Goal: Check status

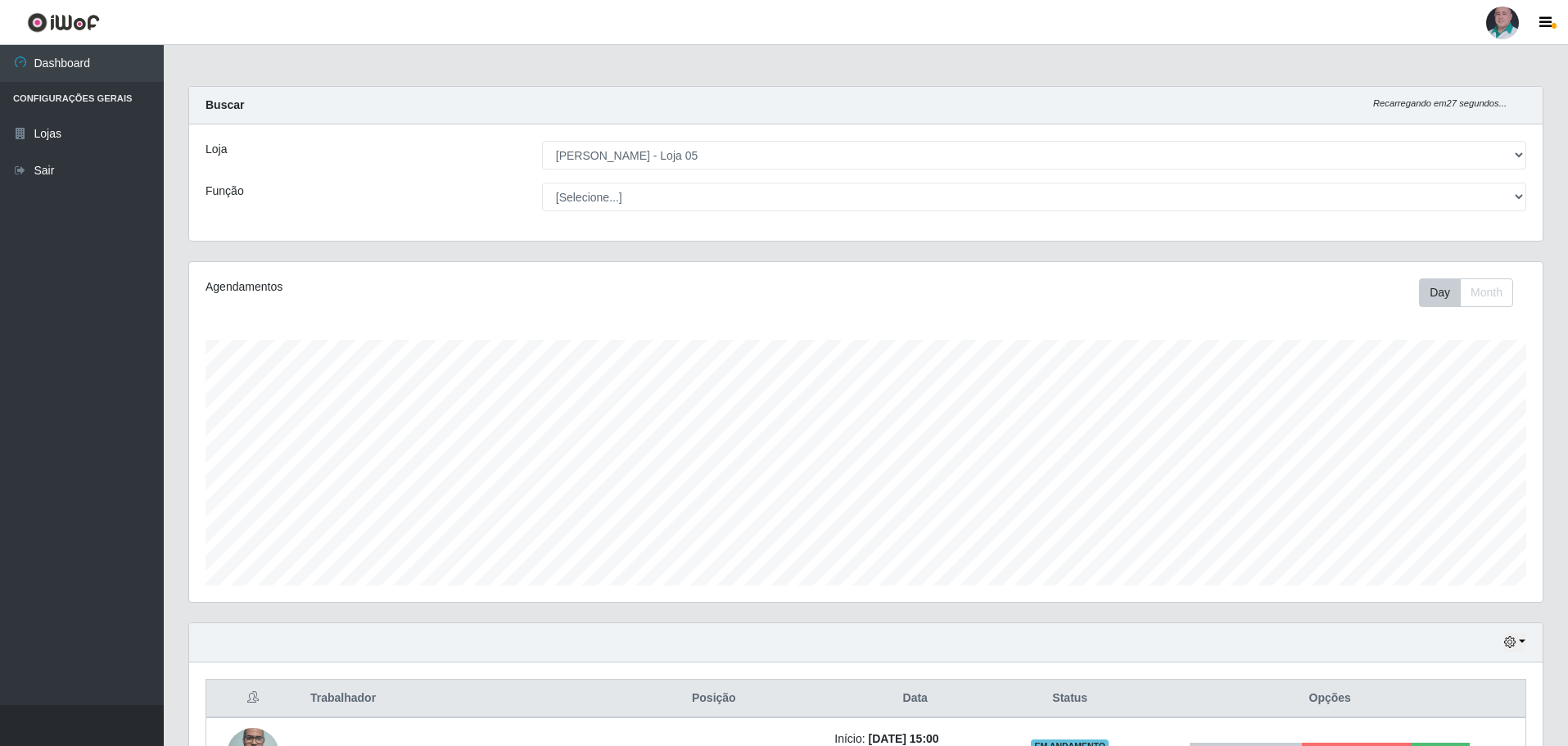
select select "252"
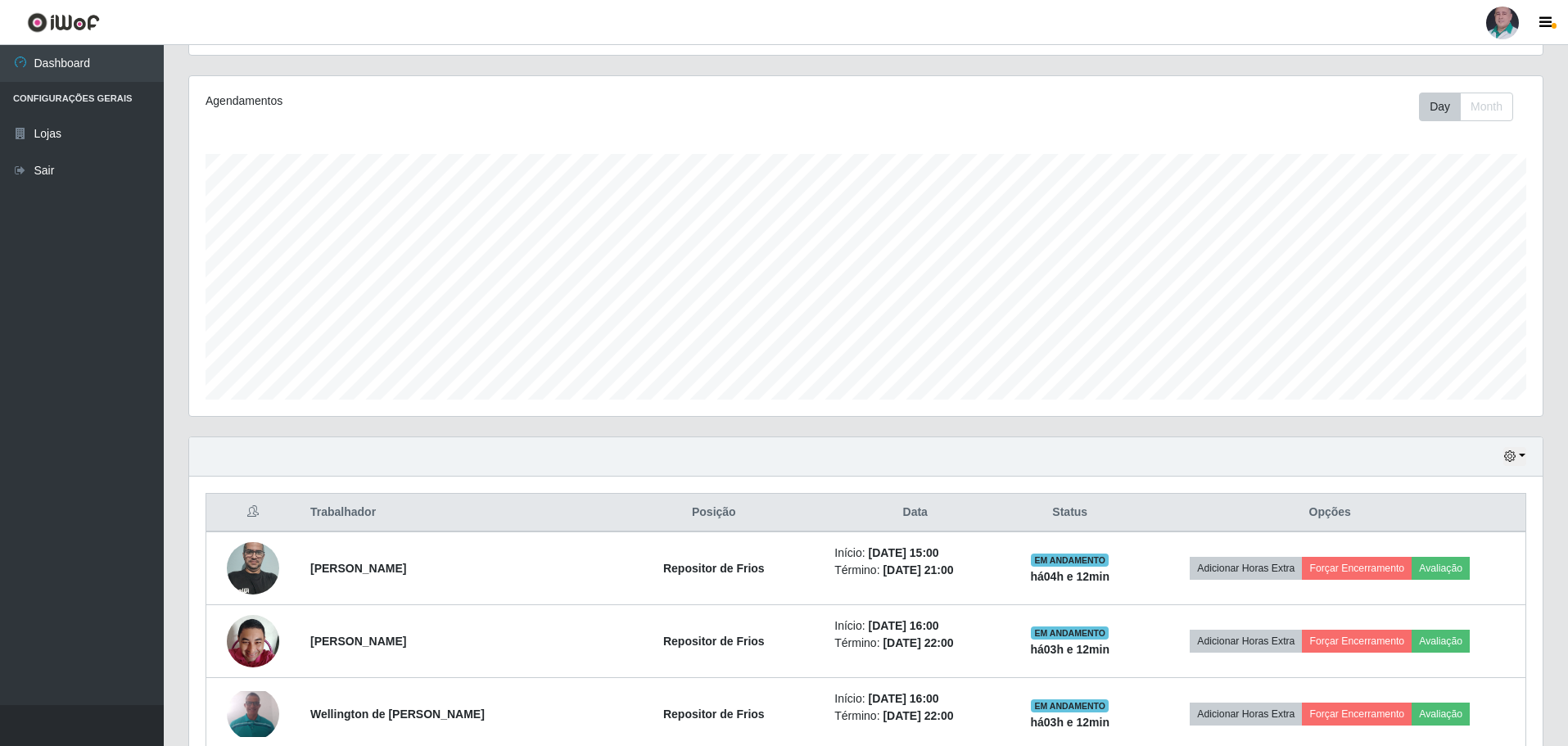
scroll to position [214, 0]
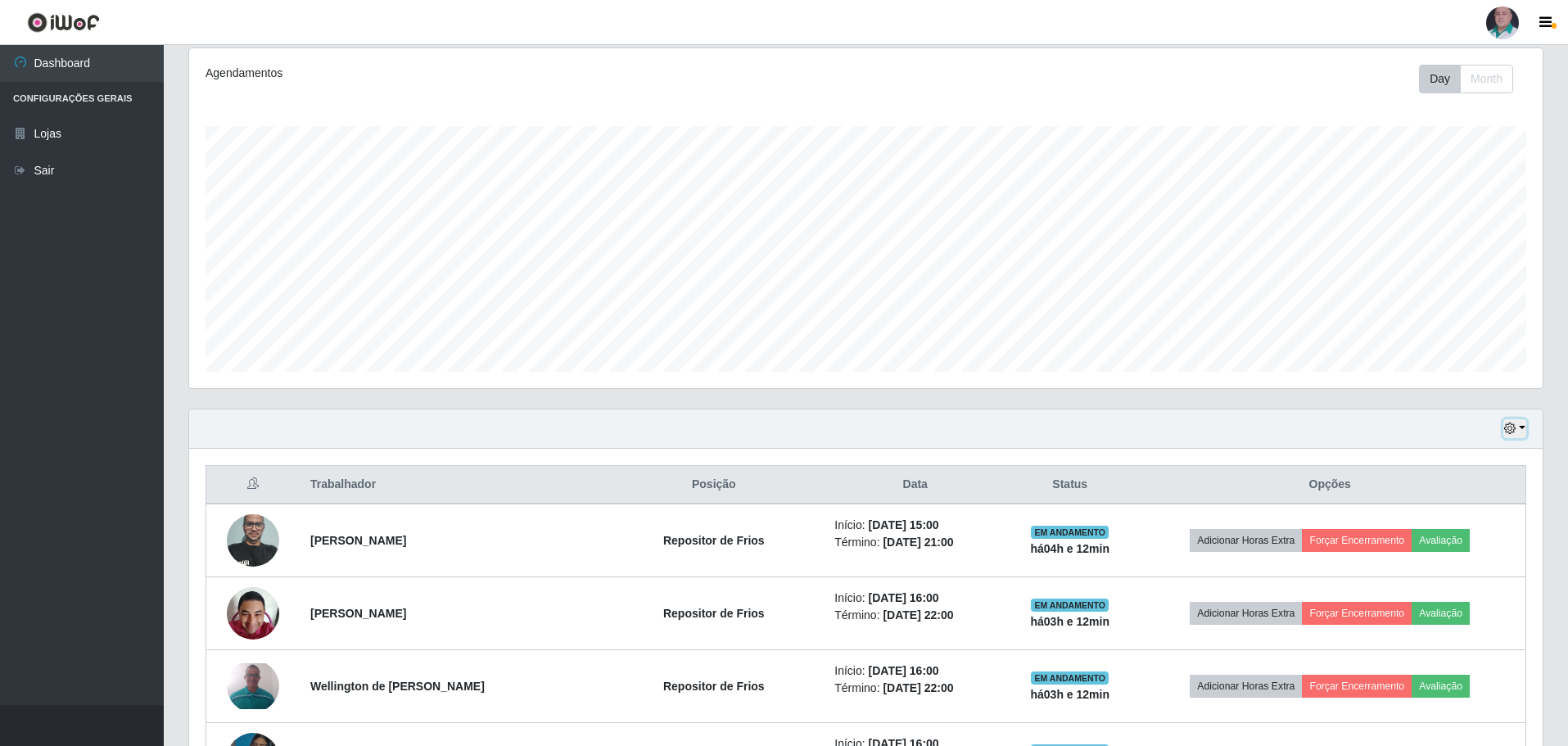
click at [1512, 433] on icon "button" at bounding box center [1510, 428] width 12 height 12
click at [1415, 499] on button "1 dia" at bounding box center [1460, 492] width 129 height 35
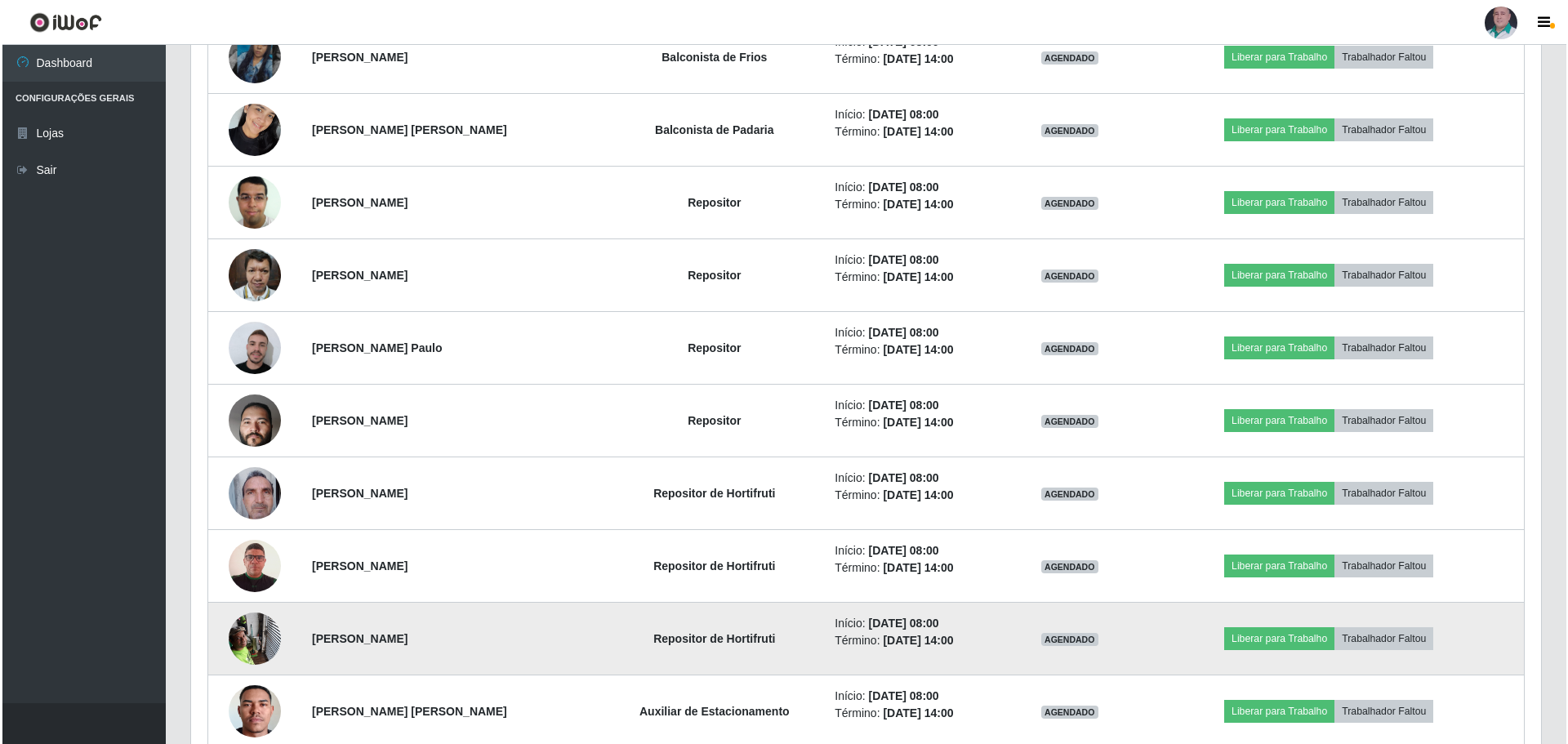
scroll to position [2092, 0]
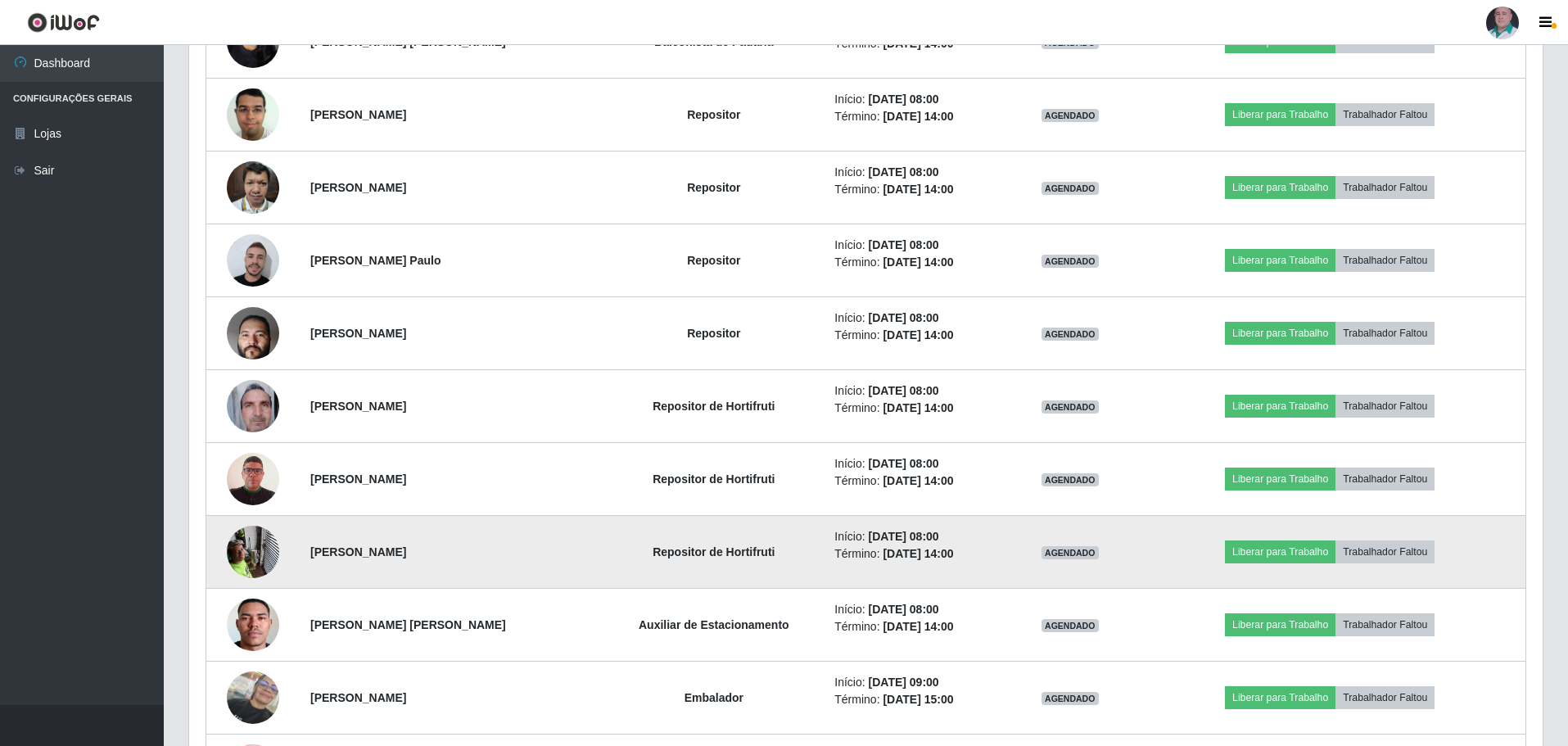
click at [243, 553] on img at bounding box center [253, 551] width 53 height 70
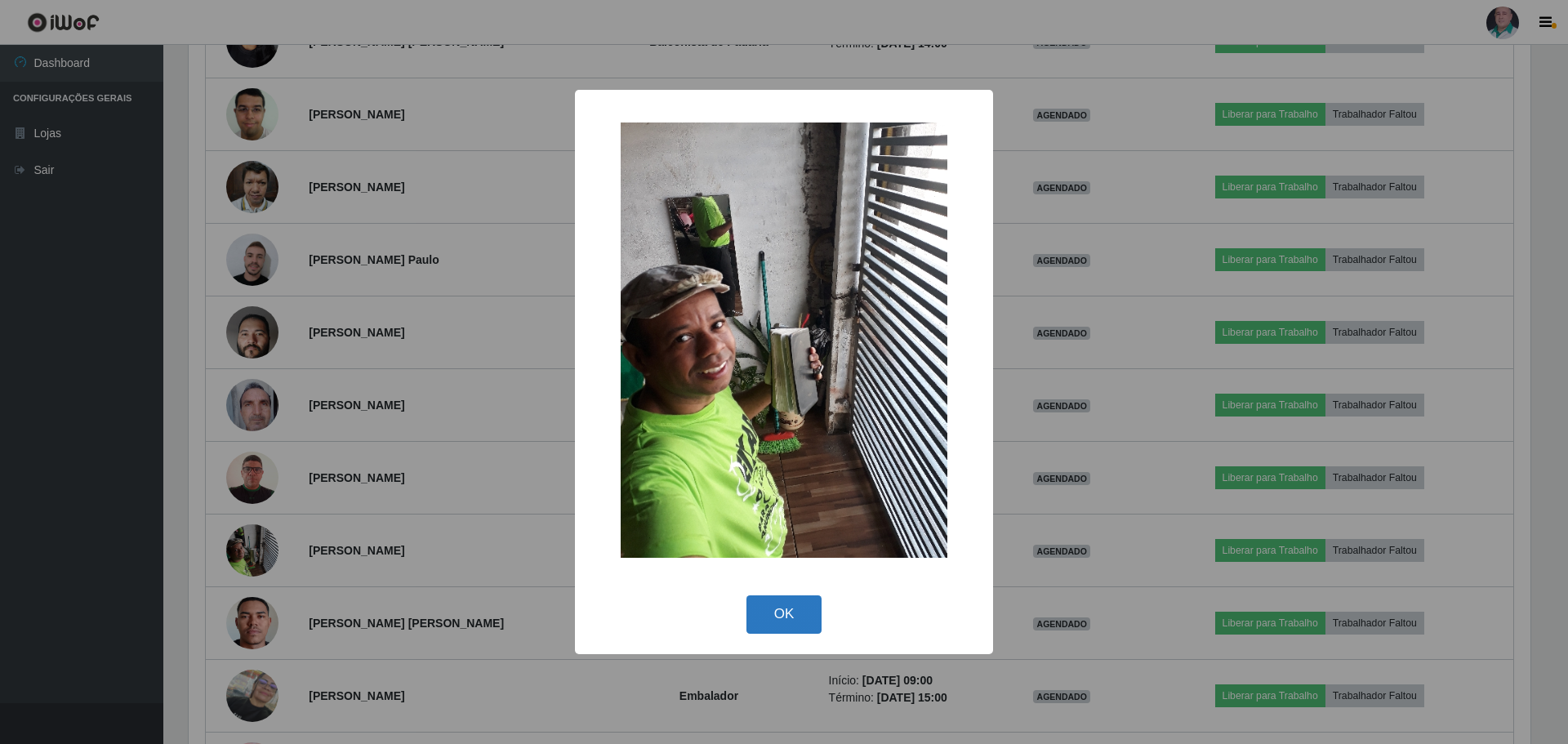
click at [792, 613] on button "OK" at bounding box center [784, 614] width 76 height 39
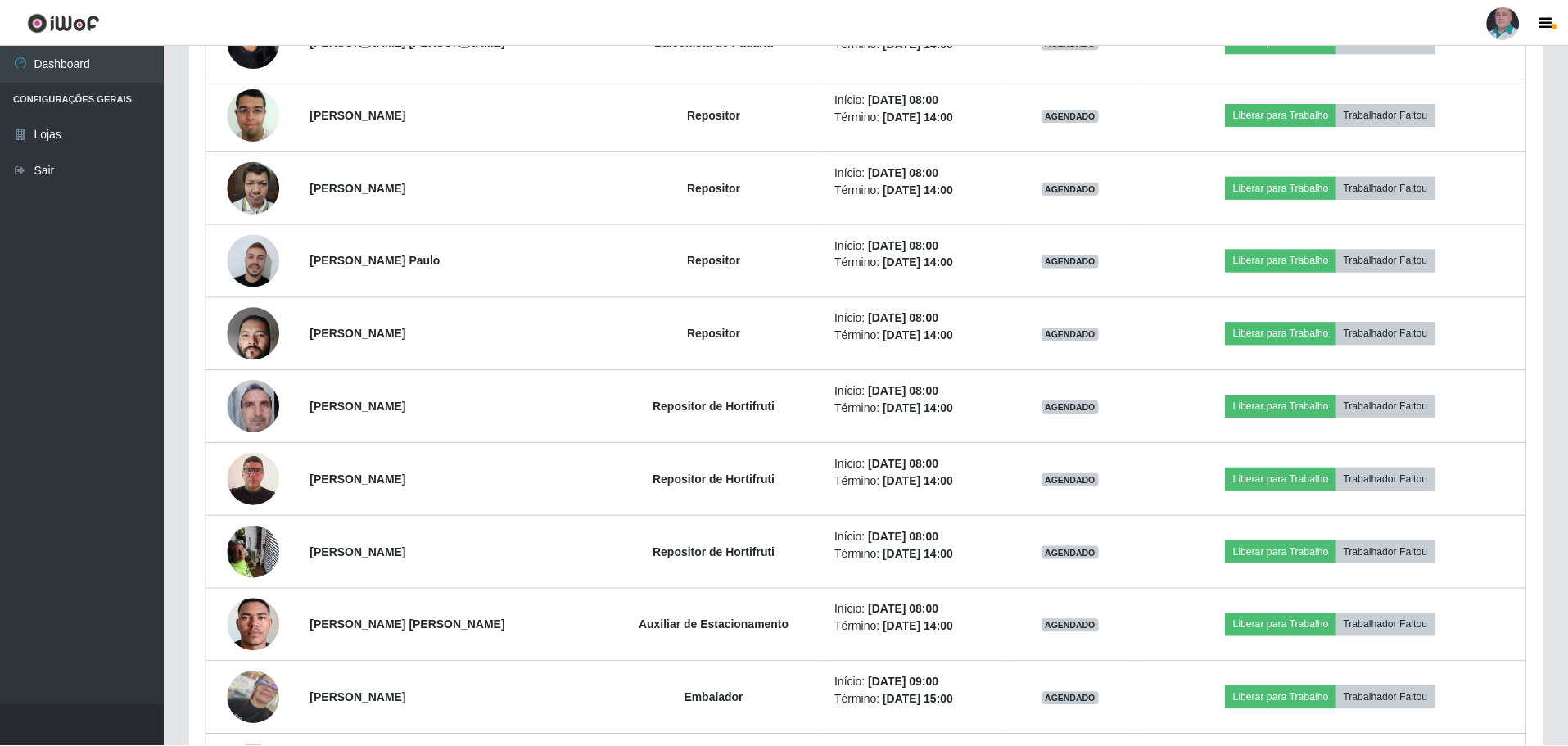
scroll to position [340, 1354]
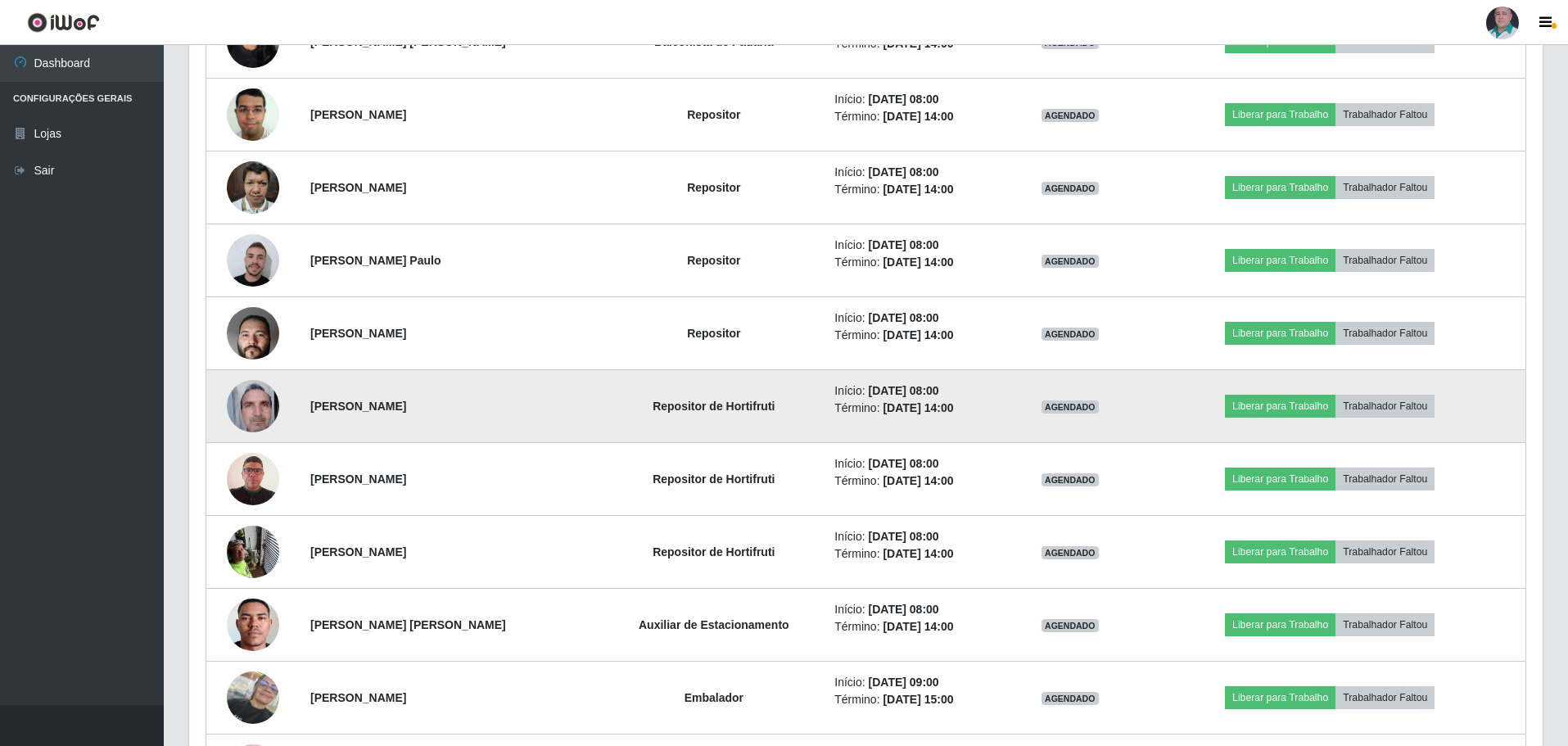
click at [244, 411] on img at bounding box center [253, 405] width 53 height 70
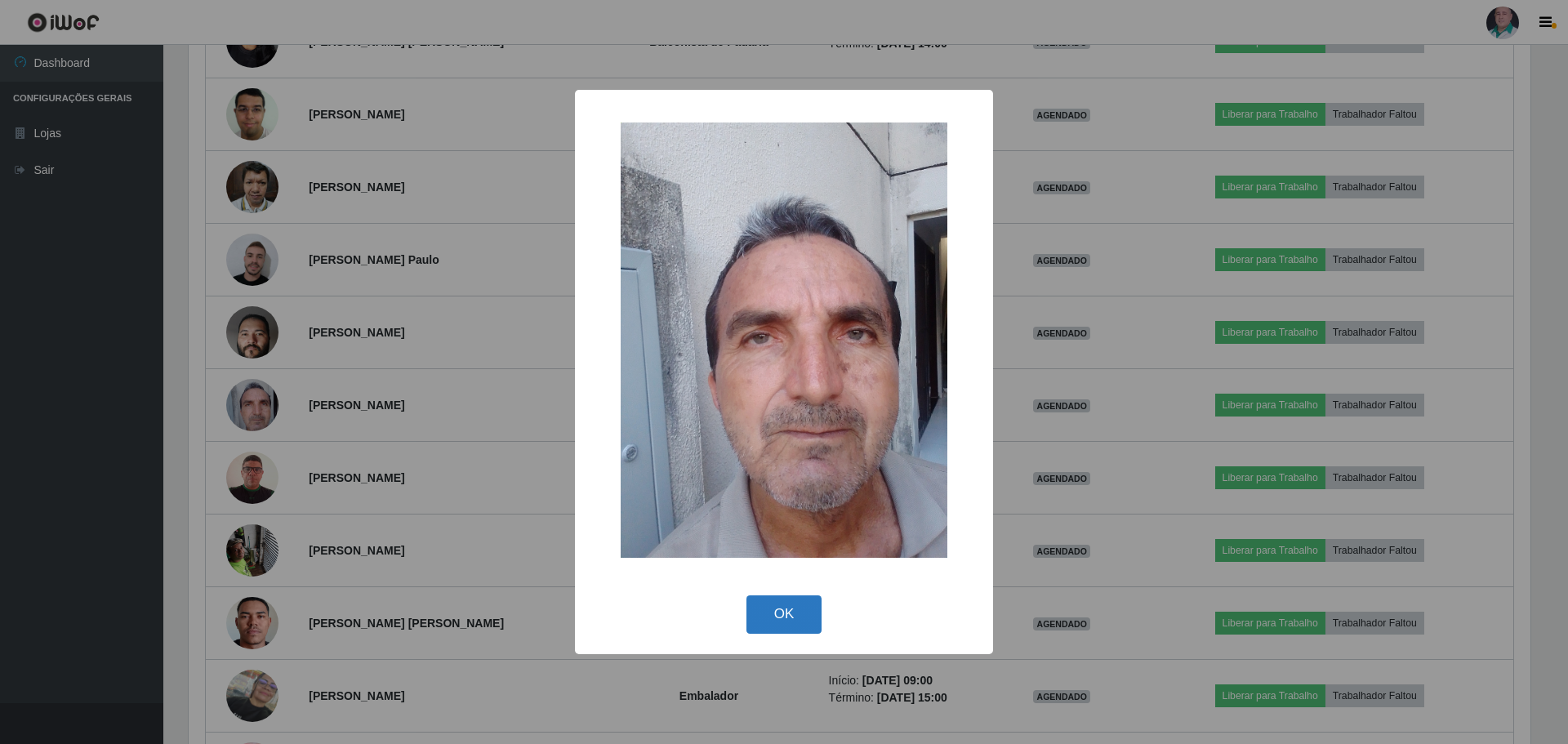
click at [778, 619] on button "OK" at bounding box center [784, 614] width 76 height 39
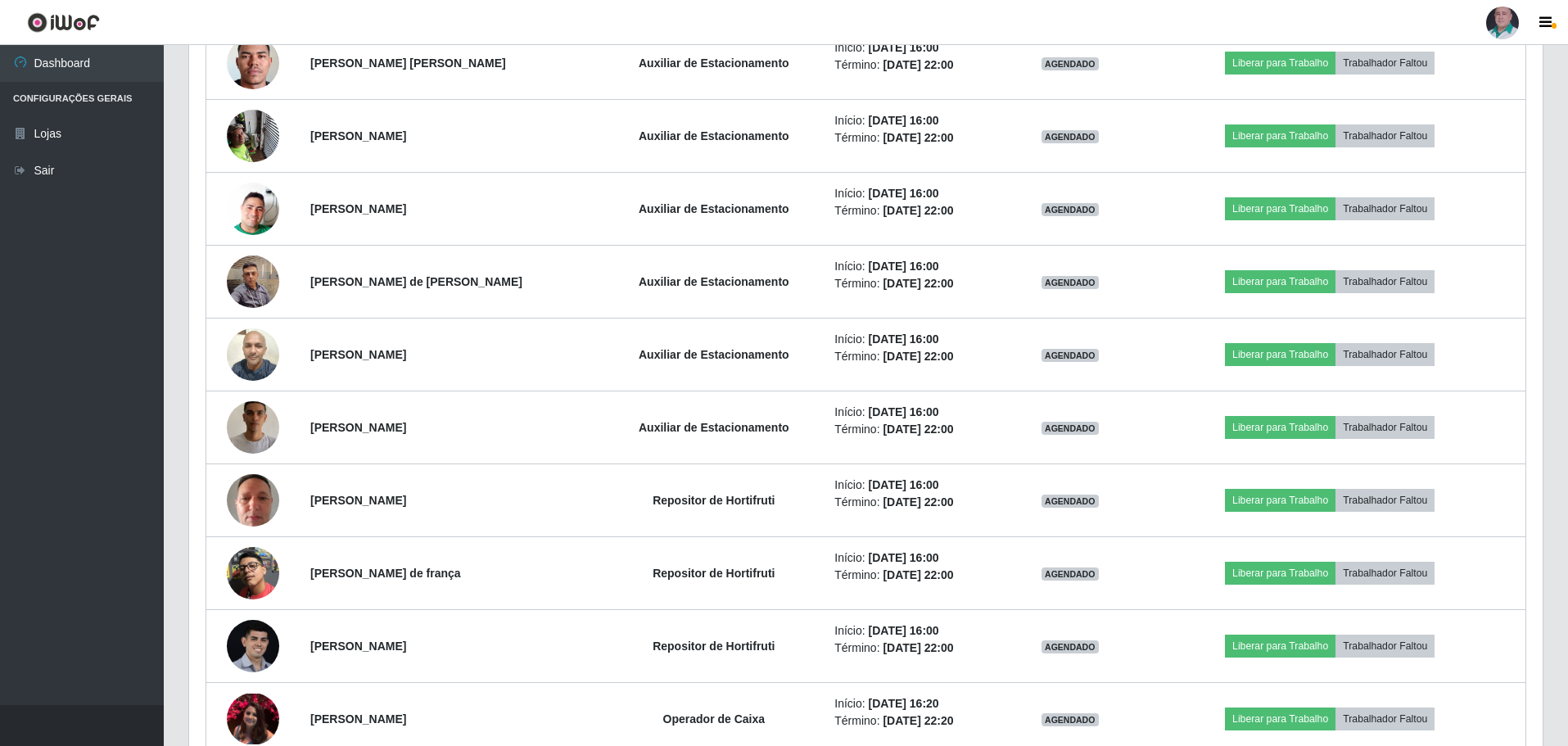
scroll to position [4635, 0]
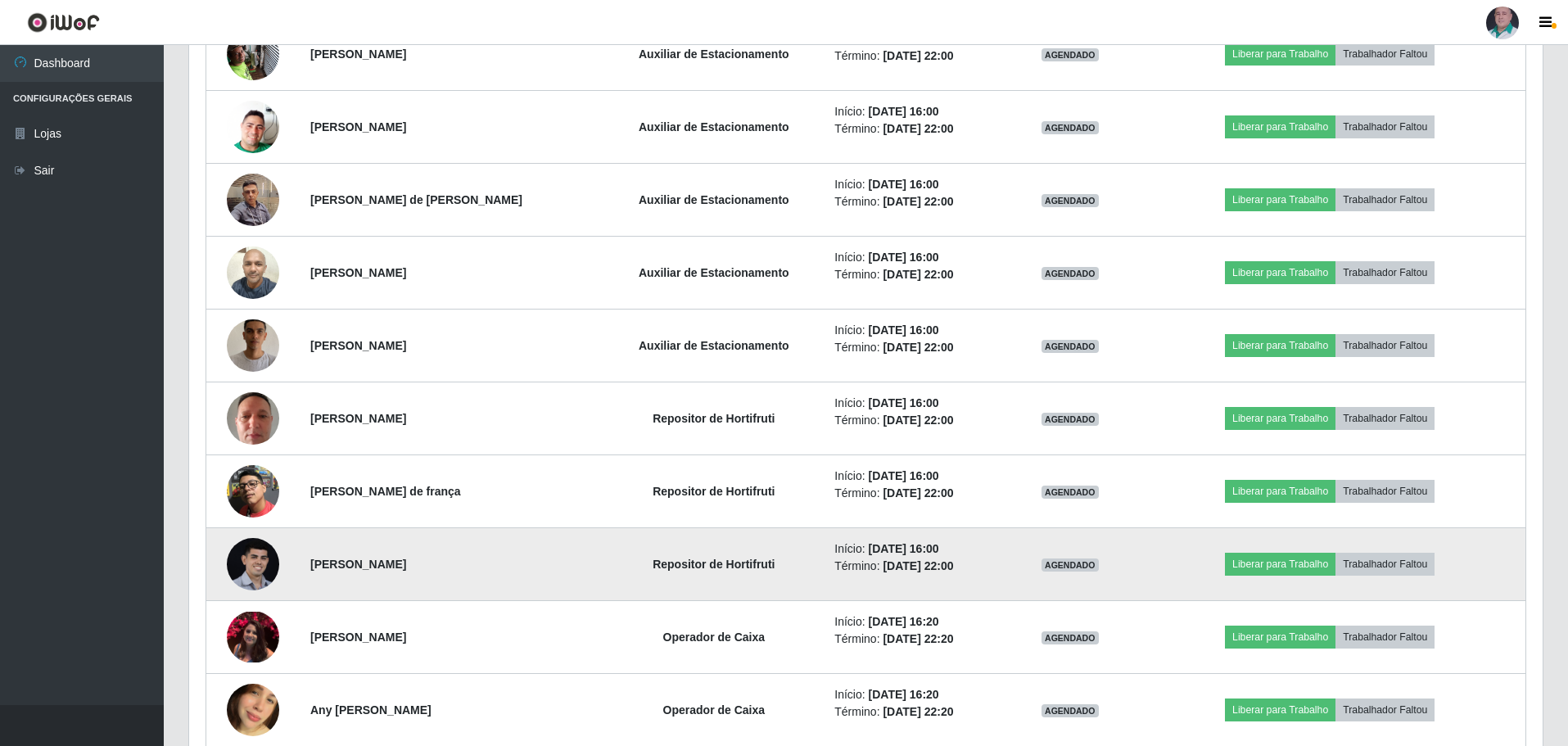
click at [255, 557] on img at bounding box center [253, 564] width 53 height 53
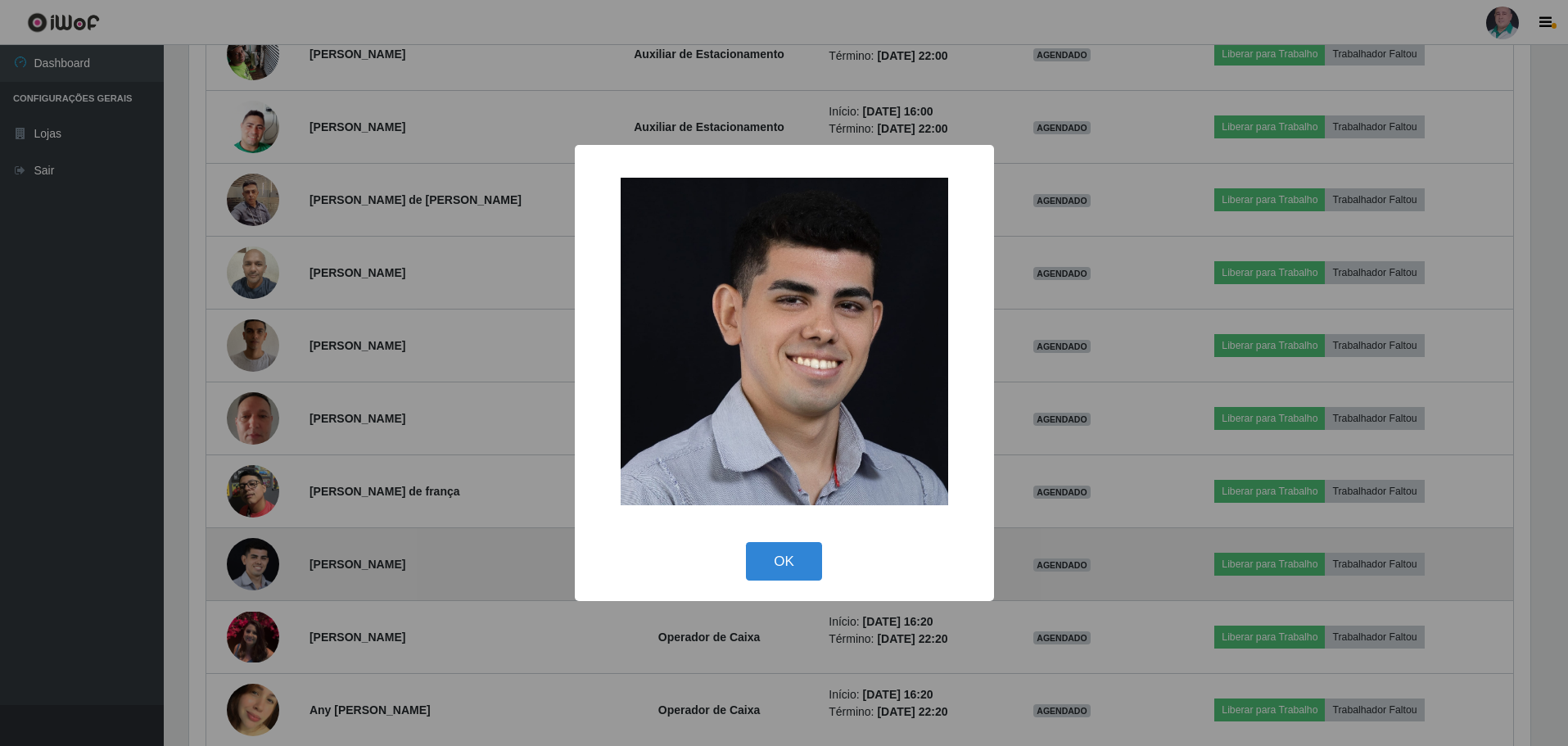
scroll to position [340, 1346]
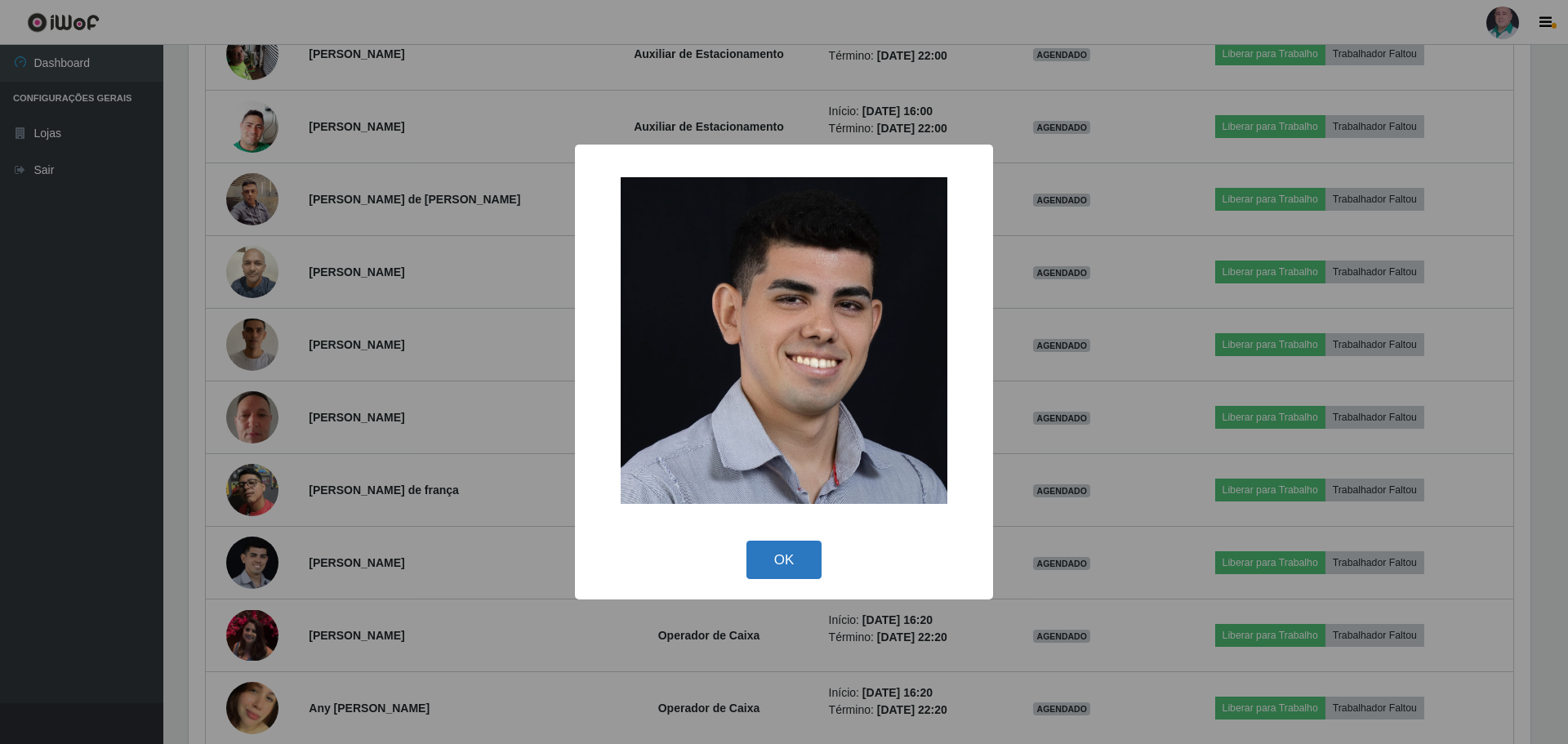
click at [769, 565] on button "OK" at bounding box center [784, 559] width 76 height 39
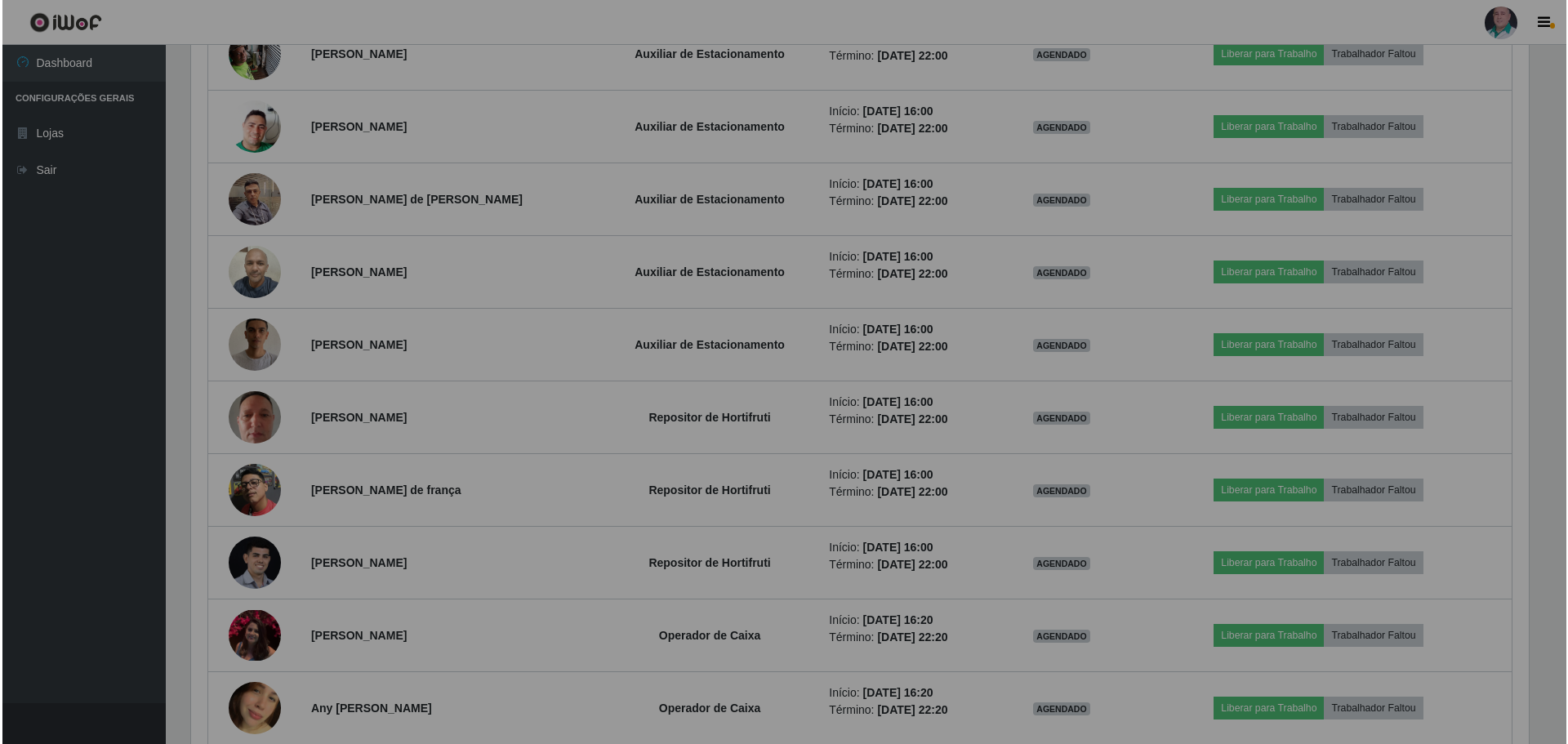
scroll to position [339, 1350]
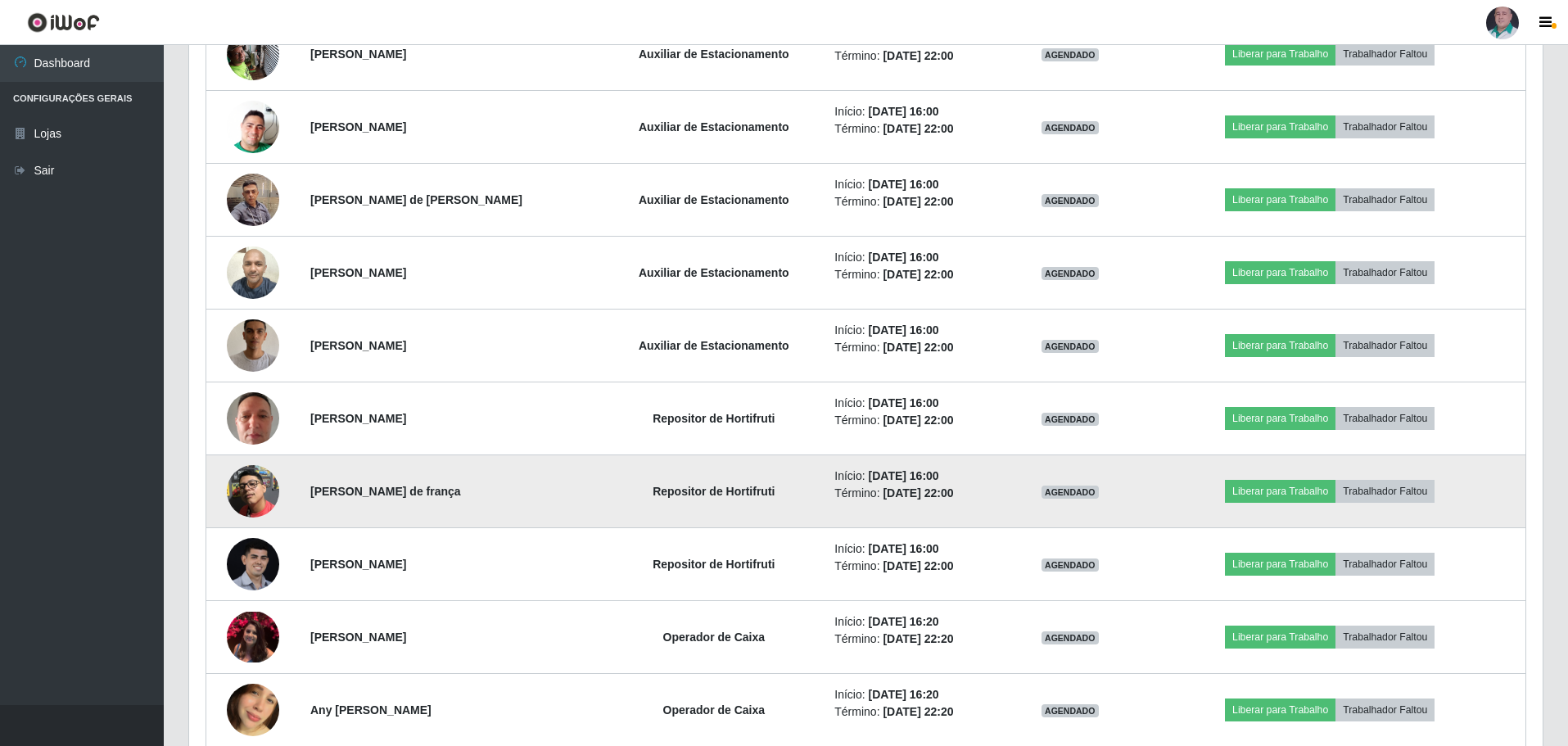
click at [248, 497] on img at bounding box center [253, 492] width 53 height 53
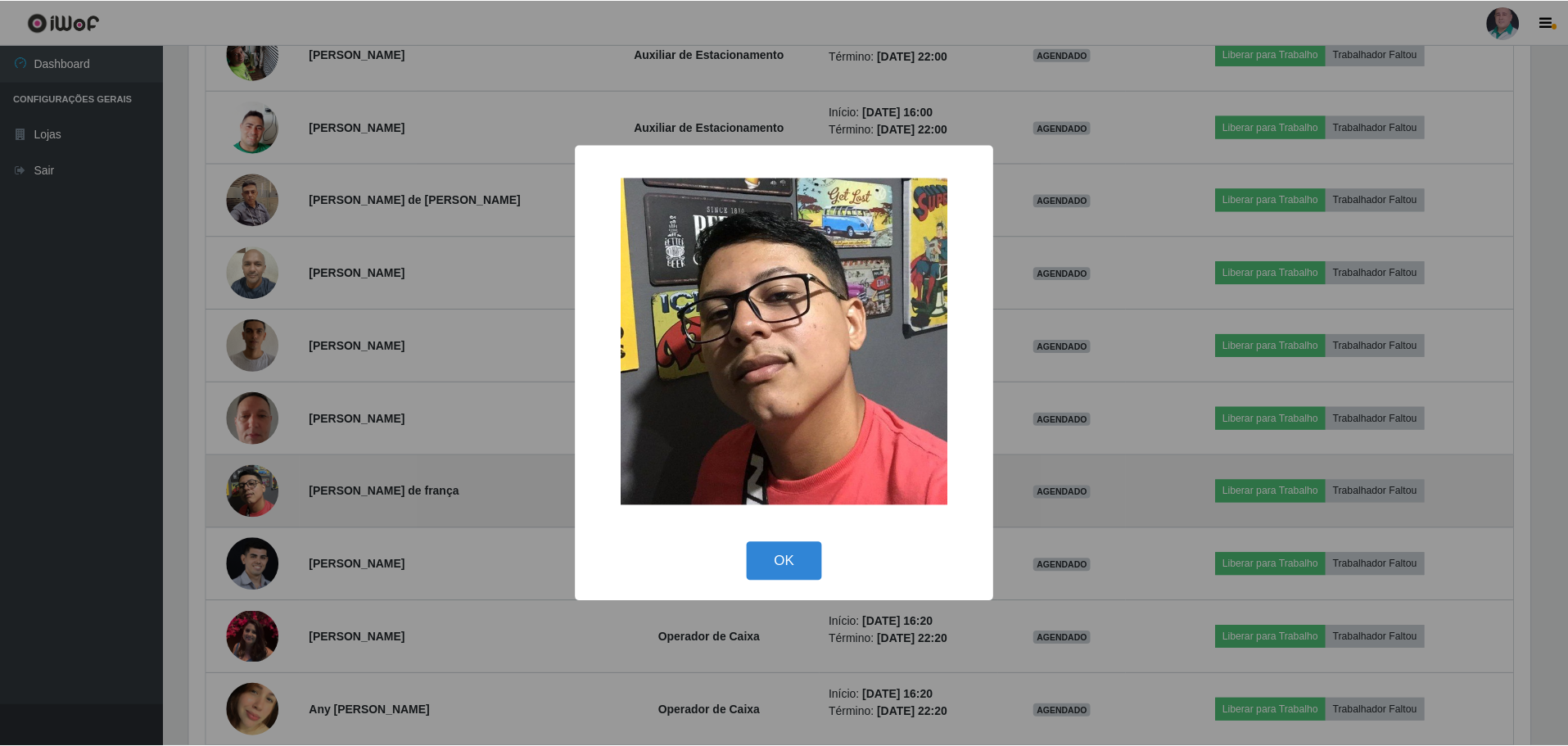
scroll to position [340, 1346]
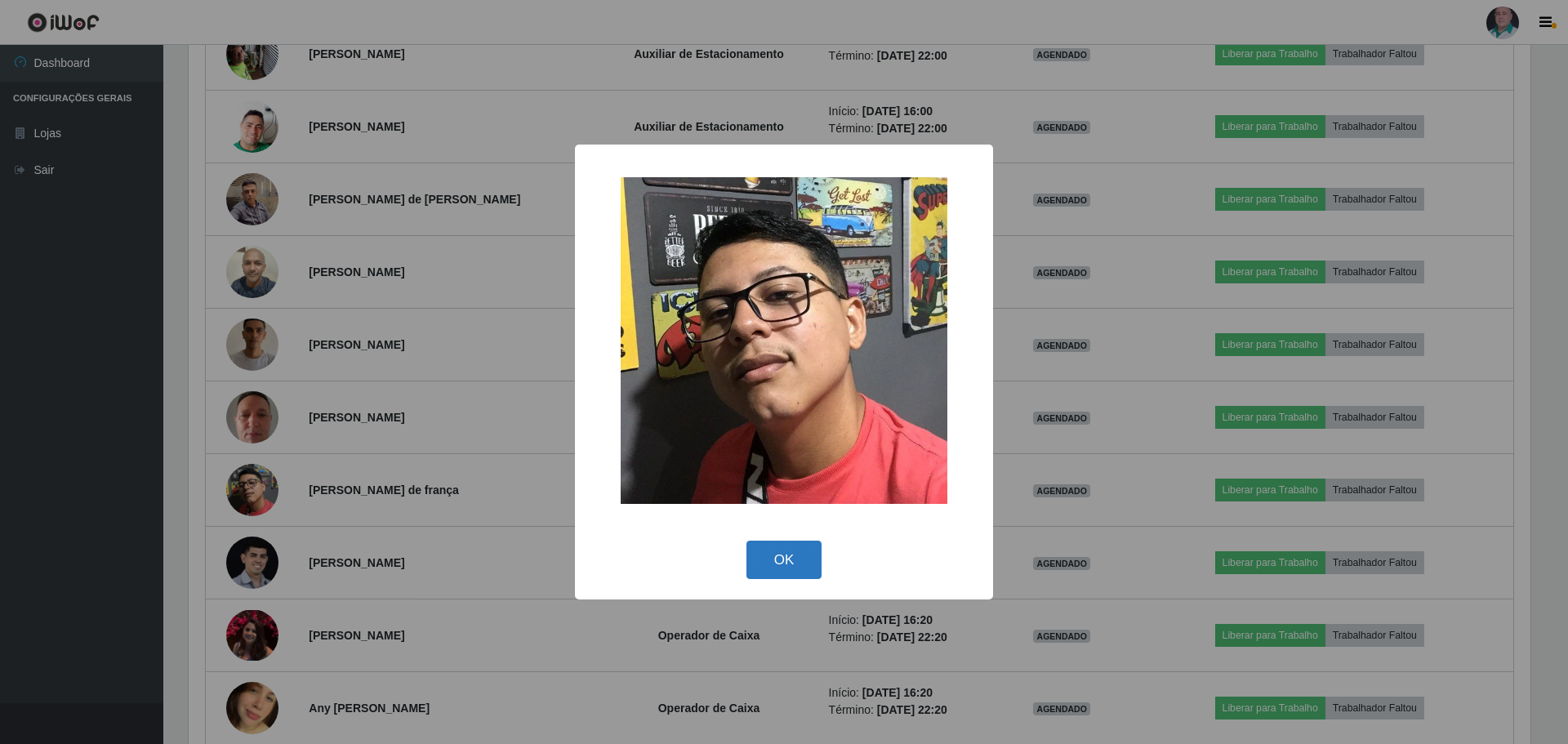
click at [798, 563] on button "OK" at bounding box center [784, 559] width 76 height 39
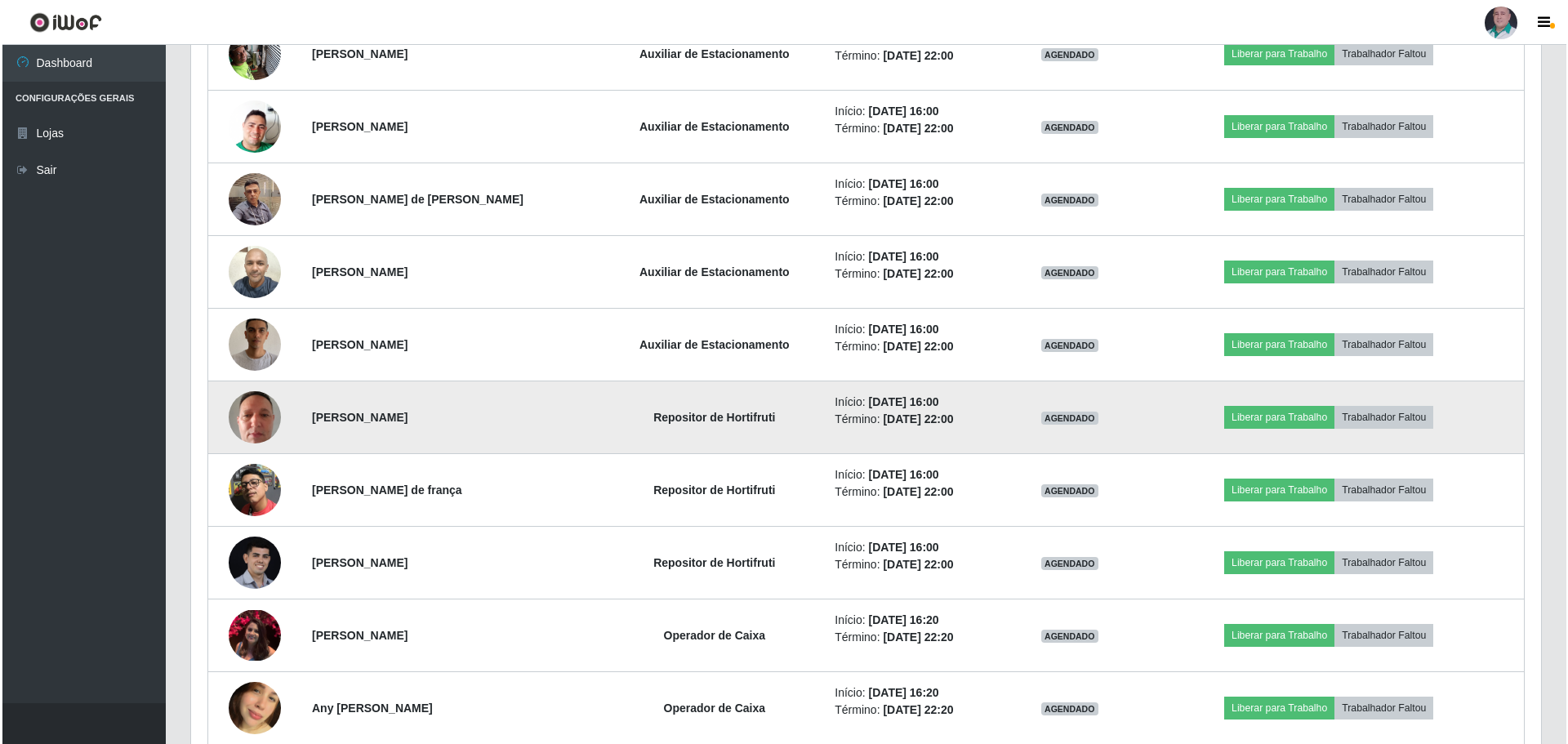
scroll to position [339, 1350]
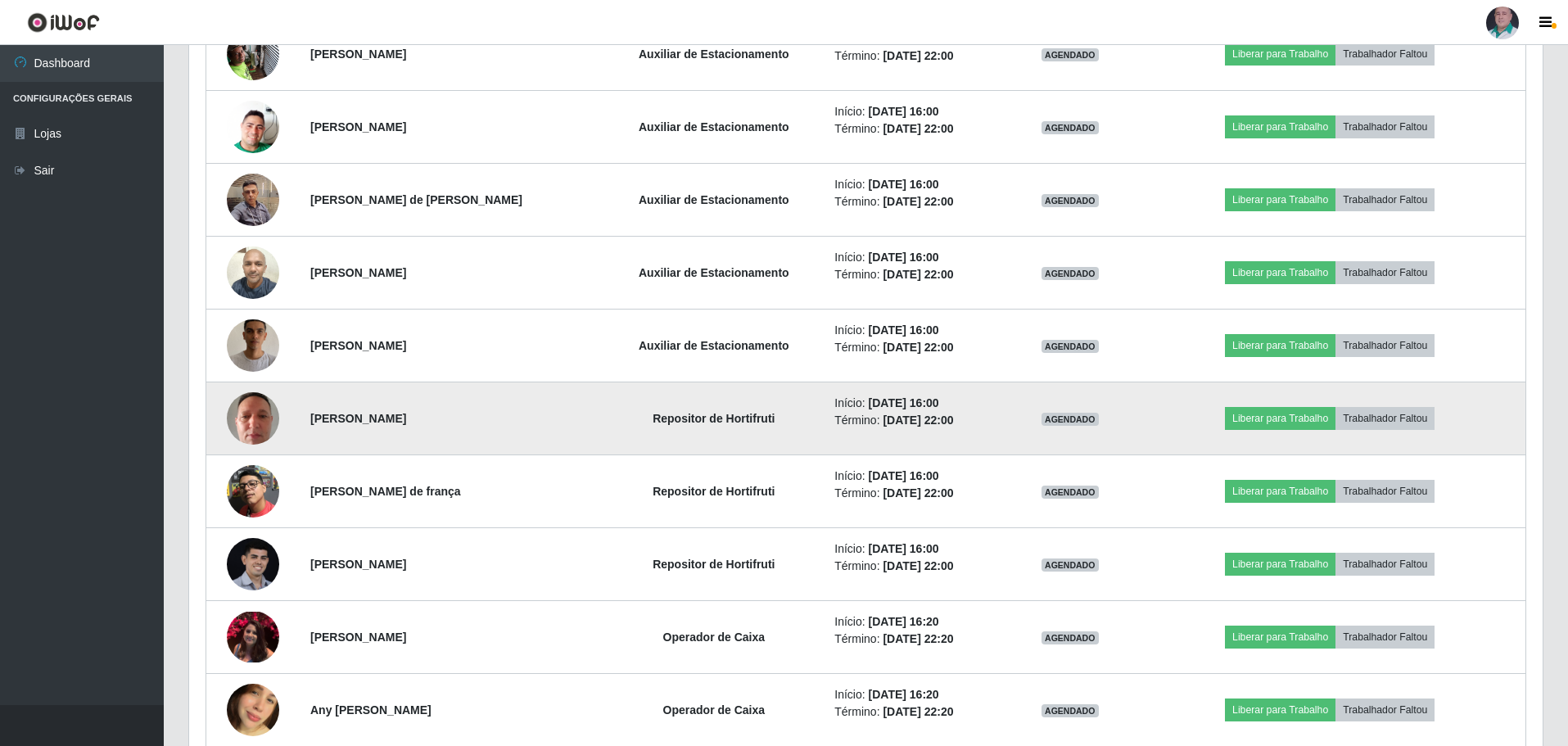
click at [253, 428] on img at bounding box center [253, 417] width 53 height 70
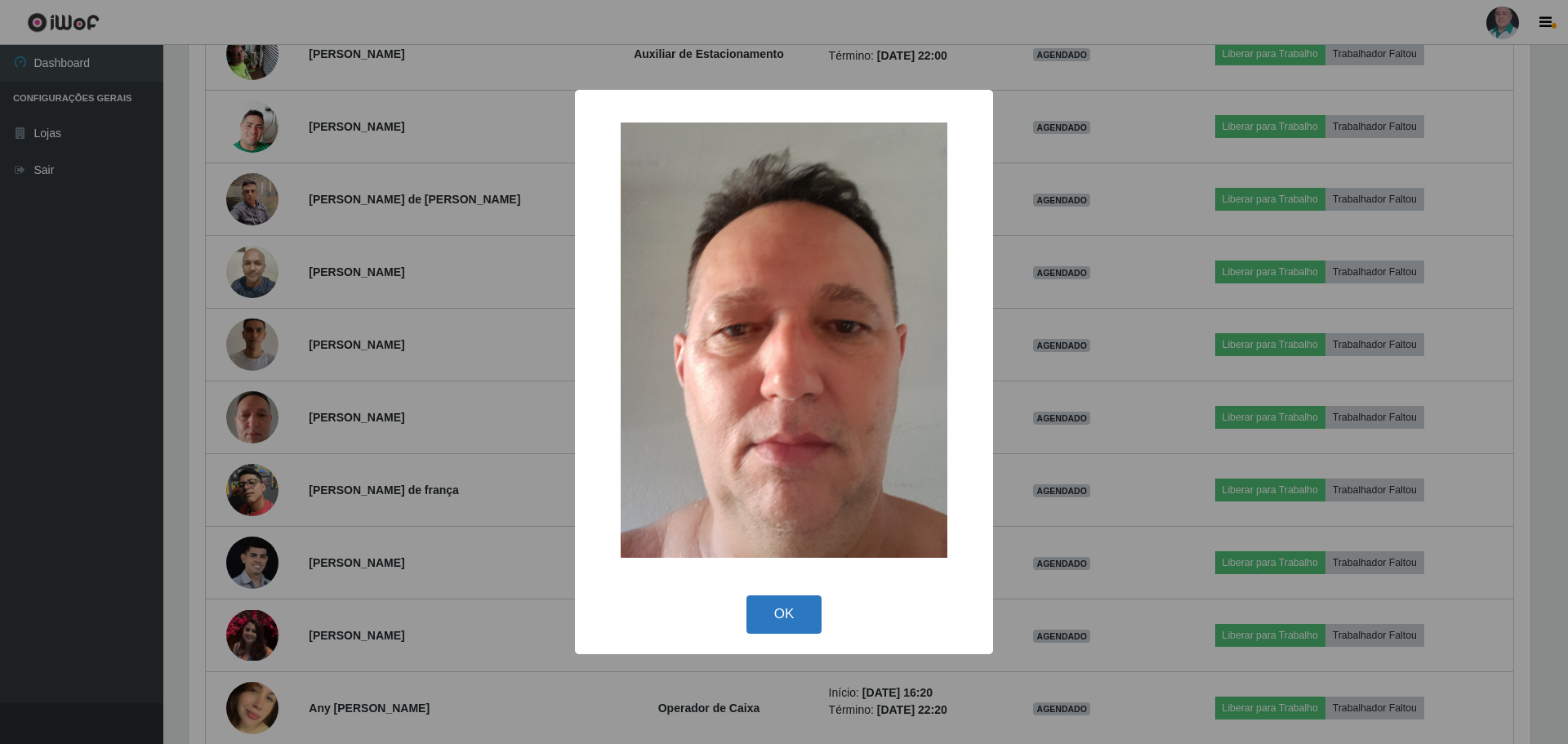
click at [777, 615] on button "OK" at bounding box center [784, 614] width 76 height 39
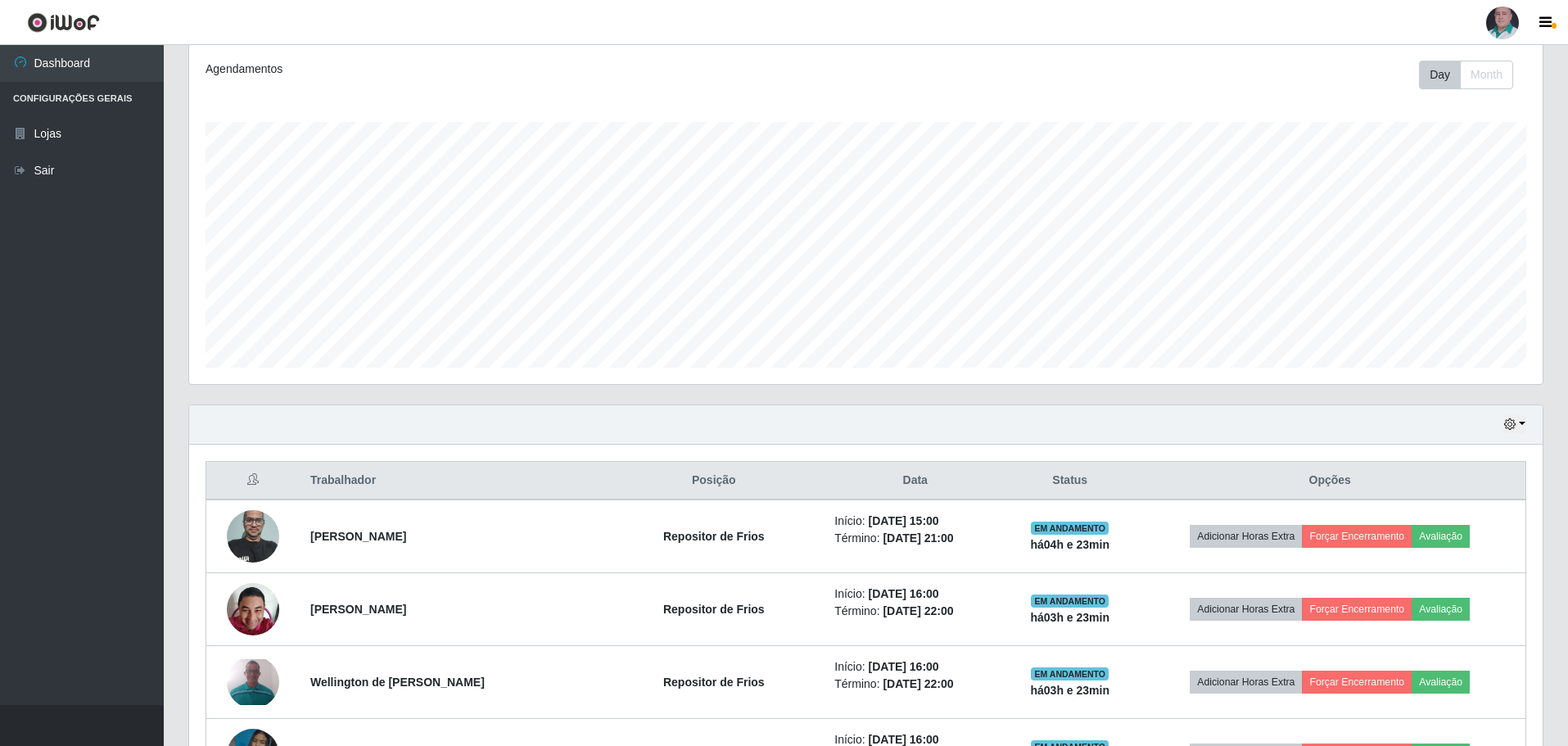
scroll to position [0, 0]
